Goal: Transaction & Acquisition: Purchase product/service

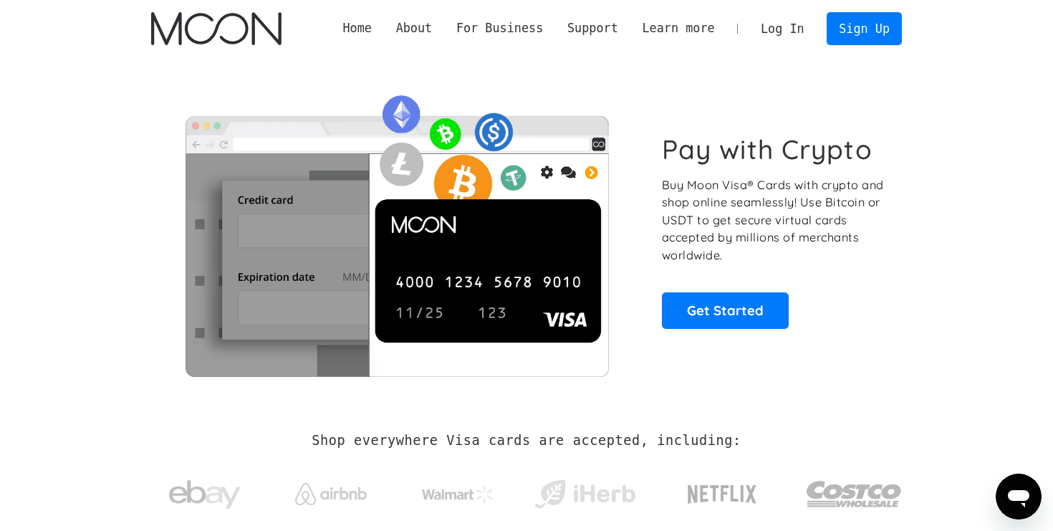
click at [790, 28] on link "Log In" at bounding box center [782, 29] width 67 height 32
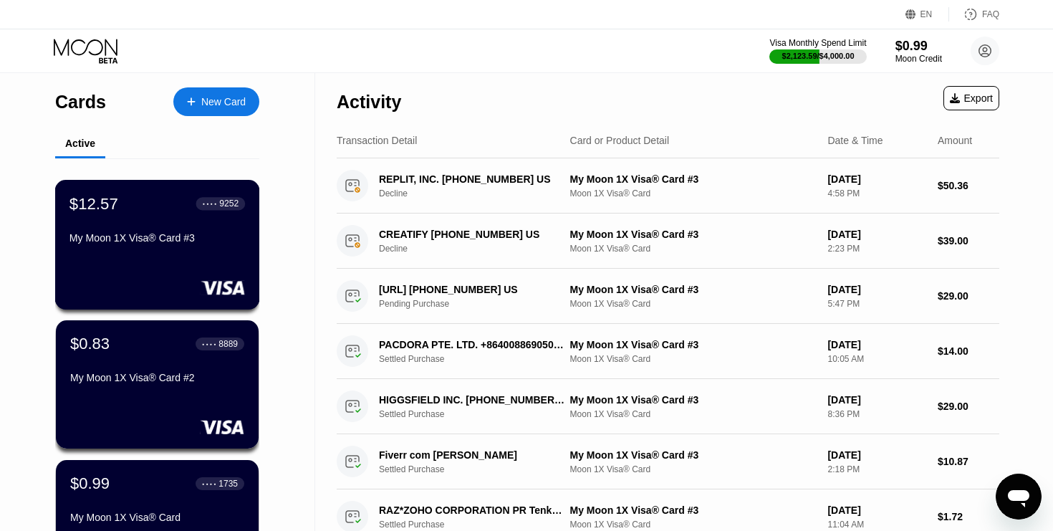
click at [208, 264] on div "$12.57 ● ● ● ● 9252 My Moon 1X Visa® Card #3" at bounding box center [157, 245] width 205 height 130
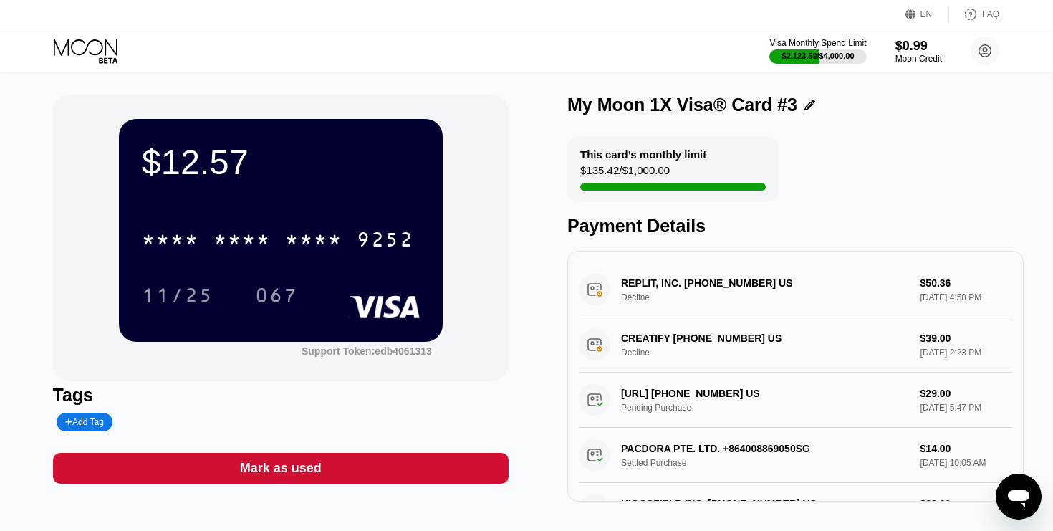
click at [100, 45] on icon at bounding box center [87, 51] width 67 height 25
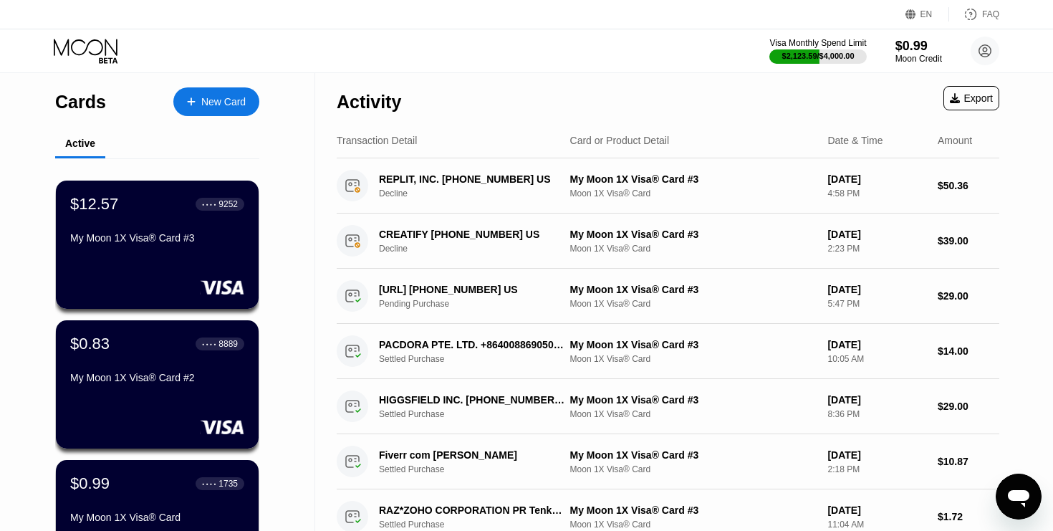
click at [904, 34] on div "Visa Monthly Spend Limit $2,123.59 / $4,000.00 $0.99 Moon Credit brofuks9@atomi…" at bounding box center [526, 50] width 1053 height 43
click at [908, 41] on div "$0.99" at bounding box center [919, 46] width 47 height 15
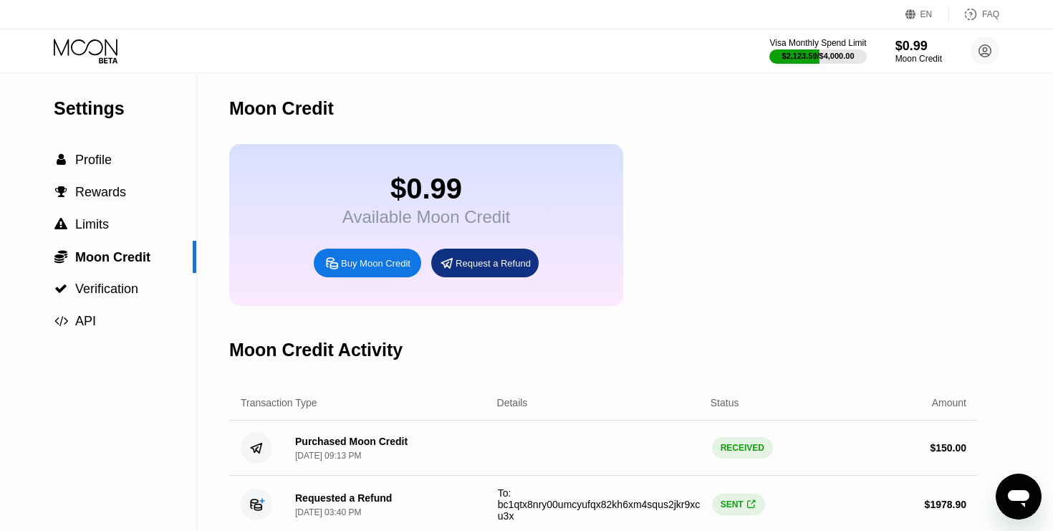
click at [380, 269] on div "Buy Moon Credit" at bounding box center [376, 263] width 70 height 12
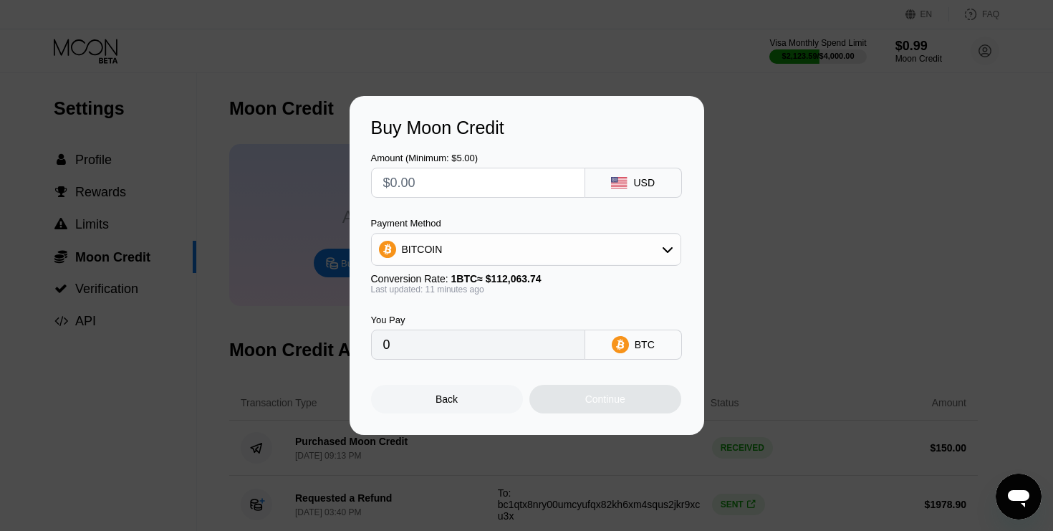
click at [482, 178] on input "text" at bounding box center [478, 182] width 190 height 29
type input "$2"
type input "0.00001787"
type input "$20"
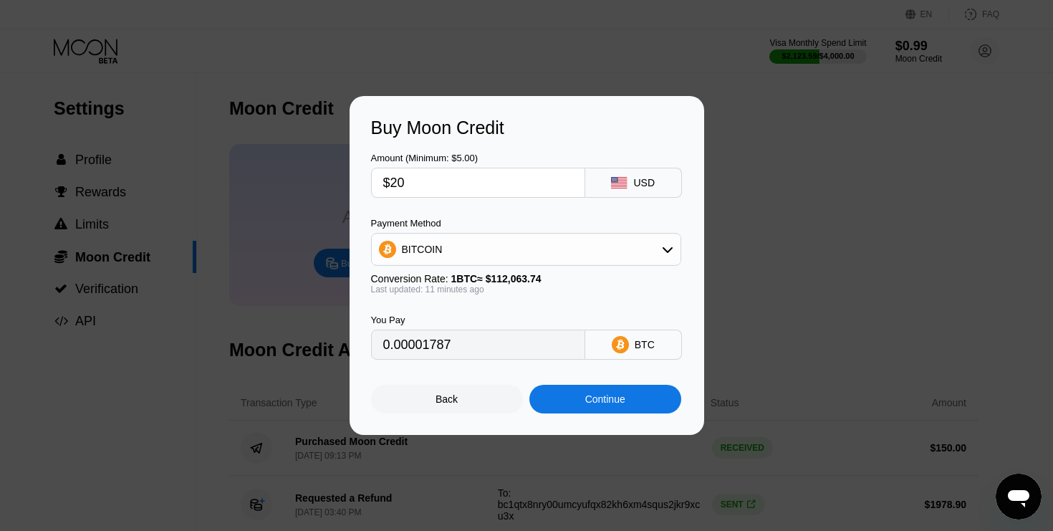
type input "0.00017864"
type input "$200"
type input "0.00178637"
type input "$200"
click at [481, 244] on div "BITCOIN" at bounding box center [526, 249] width 309 height 29
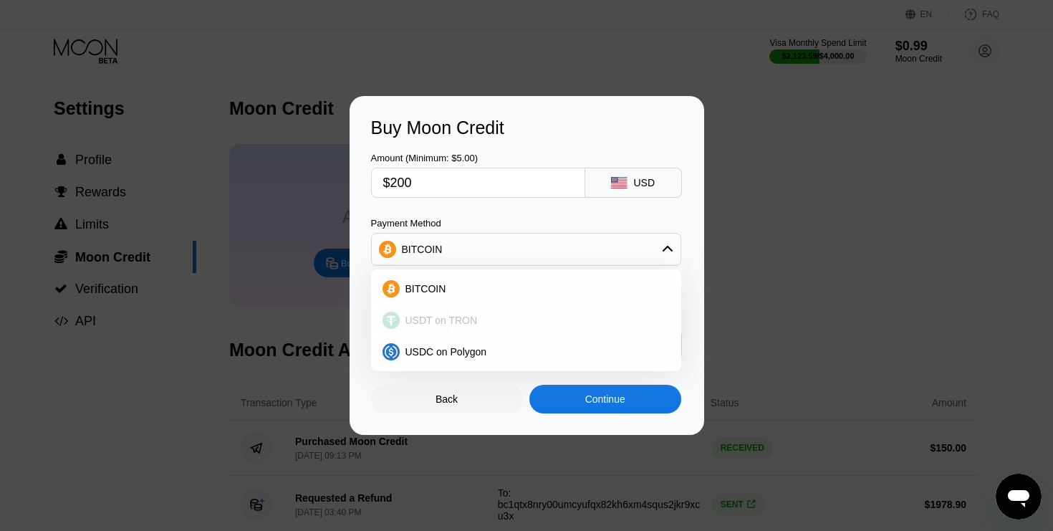
click at [487, 307] on div "USDT on TRON" at bounding box center [526, 320] width 302 height 29
type input "202.02"
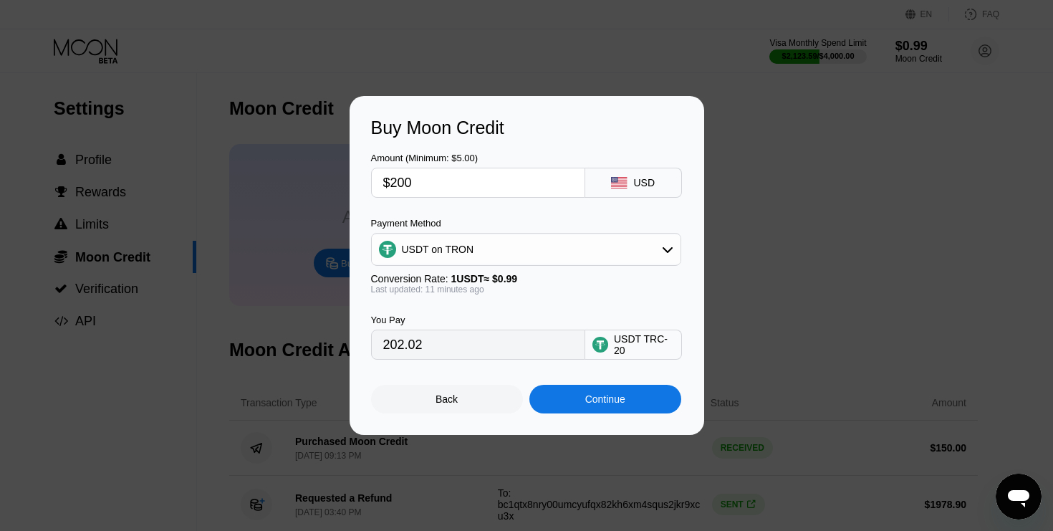
click at [610, 398] on div "Continue" at bounding box center [605, 398] width 40 height 11
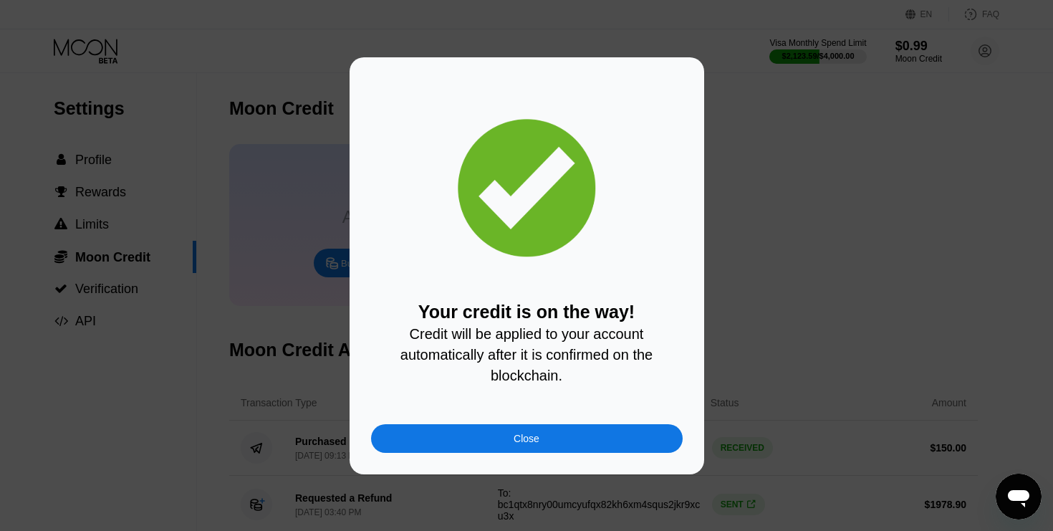
click at [545, 459] on div "Your credit is on the way! Credit will be applied to your account automatically…" at bounding box center [527, 265] width 355 height 417
click at [545, 455] on div "Your credit is on the way! Credit will be applied to your account automatically…" at bounding box center [527, 265] width 355 height 417
click at [557, 449] on div "Close" at bounding box center [527, 438] width 312 height 29
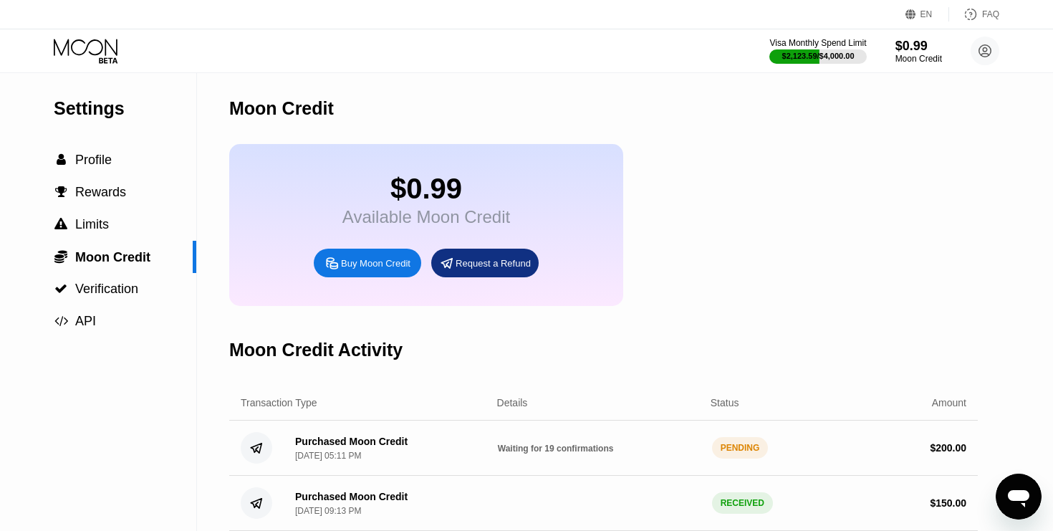
click at [91, 34] on div "Visa Monthly Spend Limit $2,123.59 / $4,000.00 $0.99 Moon Credit brofuks9@atomi…" at bounding box center [526, 50] width 1053 height 43
click at [96, 47] on icon at bounding box center [87, 51] width 67 height 25
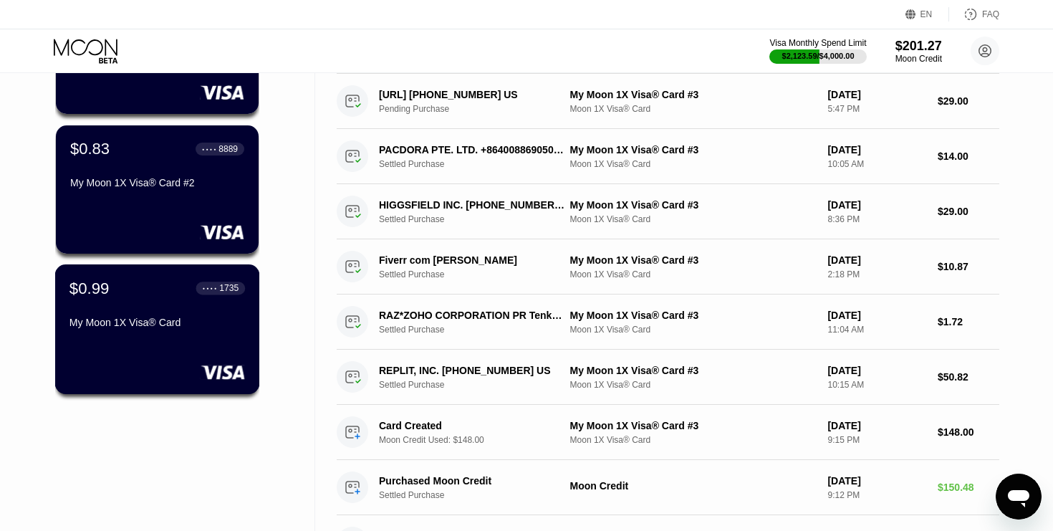
scroll to position [6, 0]
